Goal: Navigation & Orientation: Find specific page/section

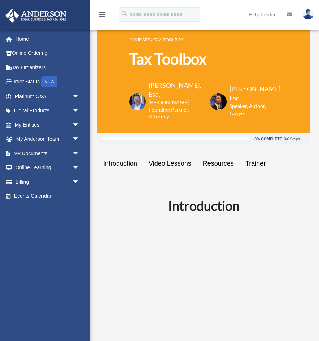
click at [129, 169] on link "Introduction" at bounding box center [119, 163] width 45 height 21
click at [168, 161] on link "Video Lessons" at bounding box center [170, 163] width 54 height 21
click at [215, 165] on link "Resources" at bounding box center [218, 163] width 43 height 21
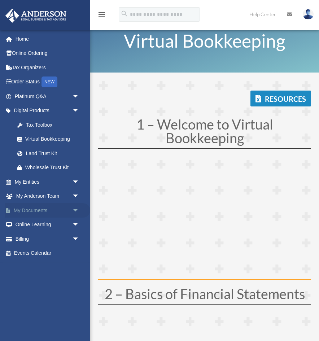
click at [39, 212] on link "My Documents arrow_drop_down" at bounding box center [47, 210] width 85 height 14
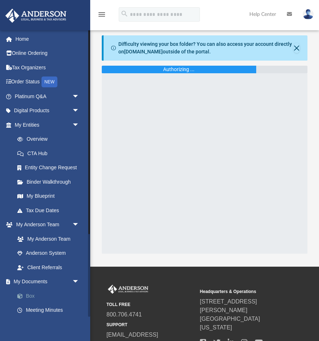
click at [51, 294] on link "Box" at bounding box center [50, 296] width 80 height 14
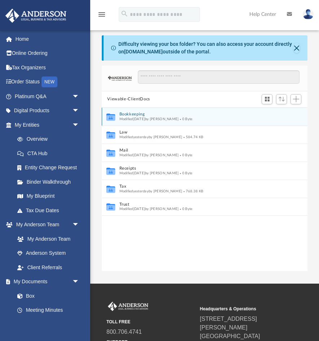
scroll to position [164, 206]
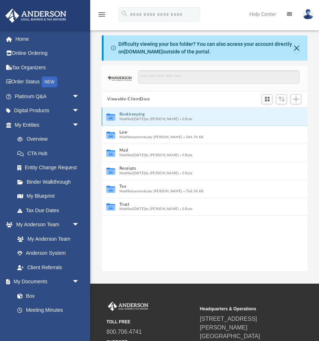
click at [132, 113] on button "Bookkeeping" at bounding box center [199, 114] width 161 height 5
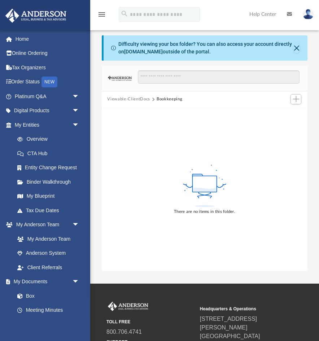
click at [137, 100] on button "Viewable-ClientDocs" at bounding box center [128, 99] width 43 height 6
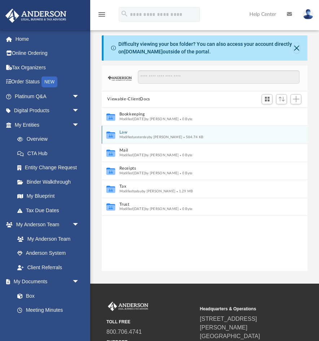
click at [126, 138] on span "Modified yesterday by Melissa Frederiksen" at bounding box center [150, 137] width 63 height 4
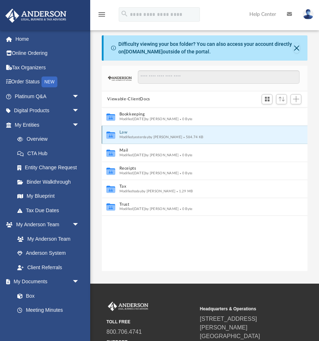
click at [110, 136] on icon "grid" at bounding box center [110, 134] width 9 height 7
click at [153, 132] on button "Law" at bounding box center [199, 132] width 161 height 5
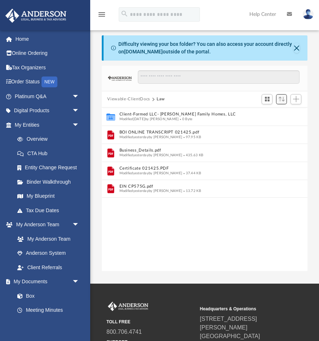
click at [282, 102] on button "Sort" at bounding box center [281, 99] width 11 height 10
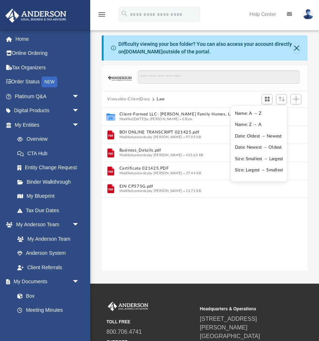
click at [215, 232] on div "Collaborated Folder Client-Formed LLC- Frederiksen Family Homes, LLC Modified T…" at bounding box center [205, 189] width 206 height 164
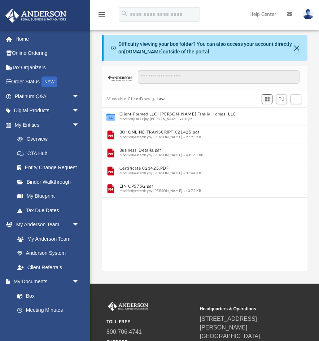
click at [266, 100] on span "Switch to Grid View" at bounding box center [267, 99] width 6 height 6
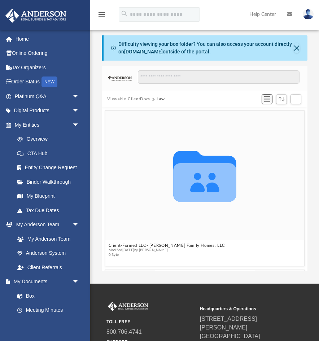
click at [268, 98] on span "Switch to List View" at bounding box center [267, 99] width 6 height 6
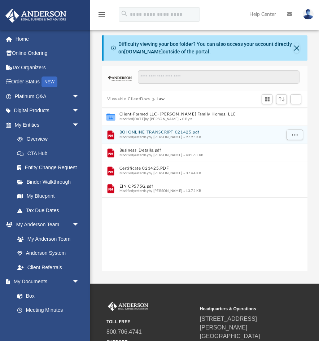
click at [154, 139] on div "File BOI ONLINE TRANSCRIPT 021425.pdf Modified yesterday by Melissa Frederiksen…" at bounding box center [205, 135] width 206 height 18
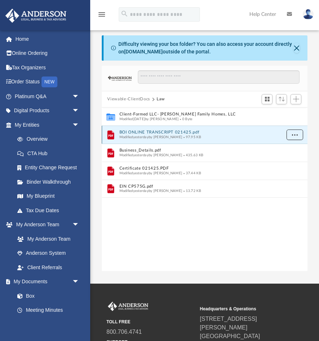
click at [290, 132] on button "More options" at bounding box center [294, 134] width 17 height 11
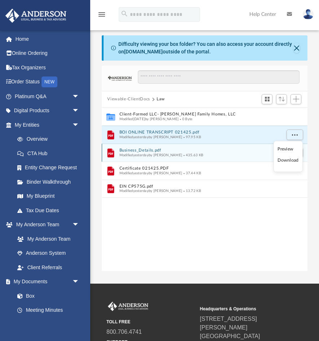
click at [210, 153] on div "Modified yesterday by Melissa Frederiksen 435.63 KB" at bounding box center [199, 155] width 161 height 5
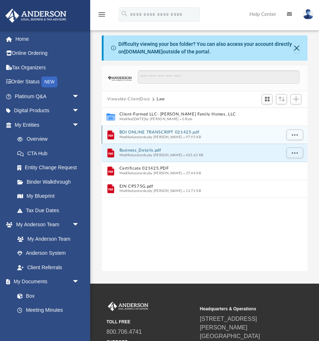
click at [173, 136] on span "Modified yesterday by Melissa Frederiksen" at bounding box center [150, 137] width 63 height 4
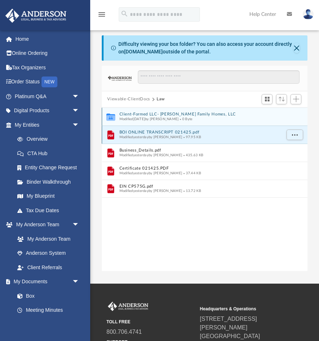
drag, startPoint x: 161, startPoint y: 137, endPoint x: 160, endPoint y: 120, distance: 17.0
click at [160, 120] on div "Collaborated Folder Client-Formed LLC- Frederiksen Family Homes, LLC Modified T…" at bounding box center [205, 152] width 206 height 90
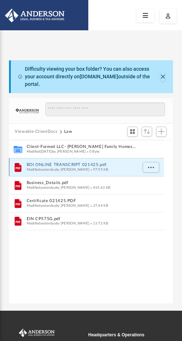
scroll to position [164, 164]
click at [161, 72] on button "Close" at bounding box center [162, 77] width 5 height 10
